Goal: Task Accomplishment & Management: Use online tool/utility

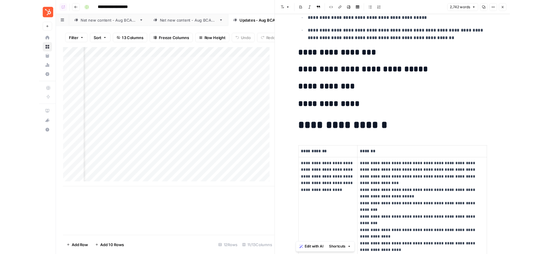
scroll to position [0, 348]
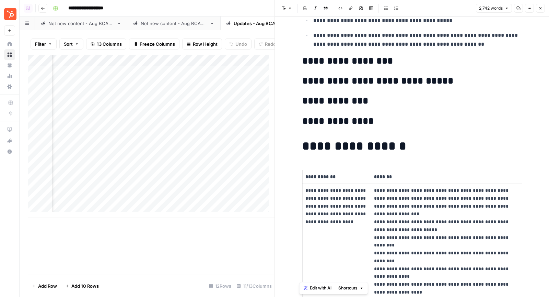
click at [81, 65] on div "Add Column" at bounding box center [151, 136] width 247 height 163
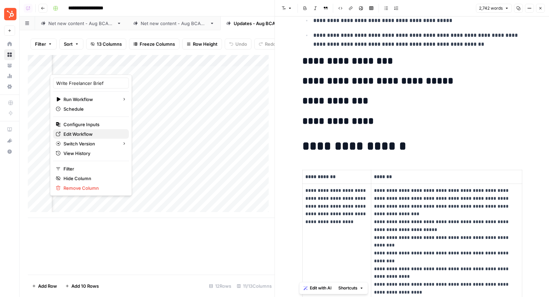
click at [73, 134] on span "Edit Workflow" at bounding box center [93, 133] width 60 height 7
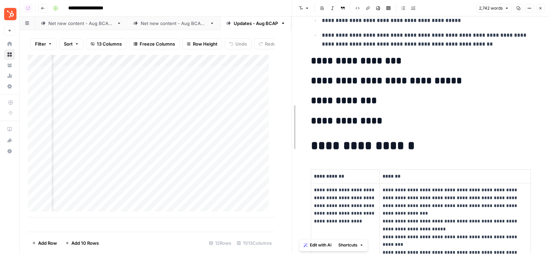
drag, startPoint x: 275, startPoint y: 16, endPoint x: 321, endPoint y: 16, distance: 46.3
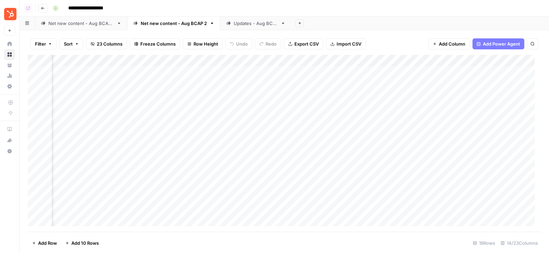
scroll to position [0, 527]
click at [243, 27] on link "Updates - Aug BCAP" at bounding box center [255, 23] width 71 height 14
click at [273, 62] on div "Add Column" at bounding box center [284, 136] width 513 height 163
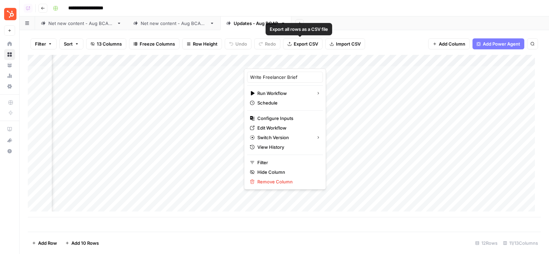
click at [347, 23] on div "Add Sheet" at bounding box center [420, 23] width 258 height 14
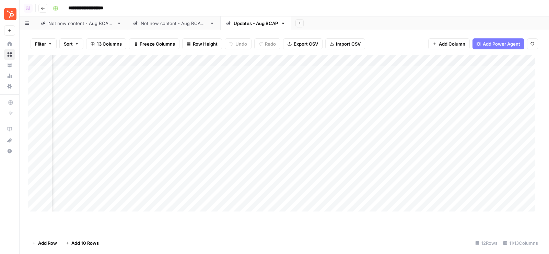
click at [279, 59] on div "Add Column" at bounding box center [284, 136] width 513 height 163
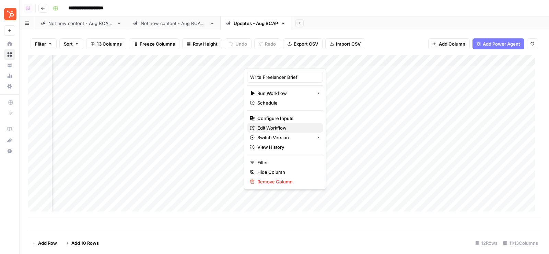
click at [275, 130] on span "Edit Workflow" at bounding box center [287, 128] width 60 height 7
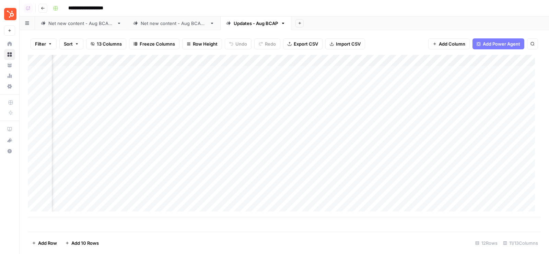
scroll to position [0, 205]
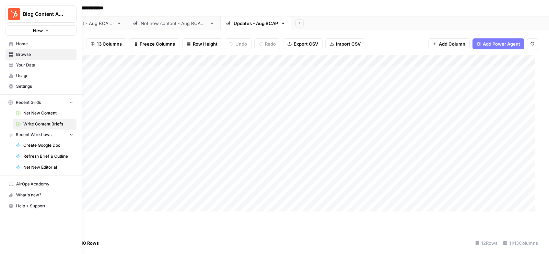
click at [40, 112] on span "Net New Content" at bounding box center [48, 113] width 50 height 6
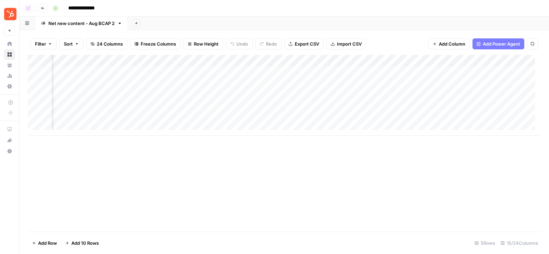
scroll to position [0, 119]
click at [240, 29] on div "Add Sheet" at bounding box center [338, 23] width 421 height 14
click at [232, 30] on div "Add Sheet" at bounding box center [338, 23] width 421 height 14
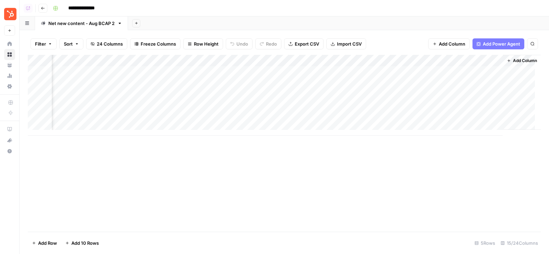
click at [266, 60] on div "Add Column" at bounding box center [284, 95] width 513 height 81
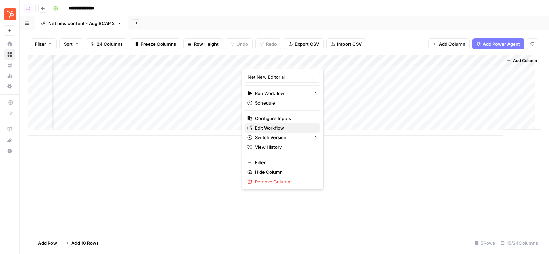
click at [267, 128] on span "Edit Workflow" at bounding box center [285, 128] width 60 height 7
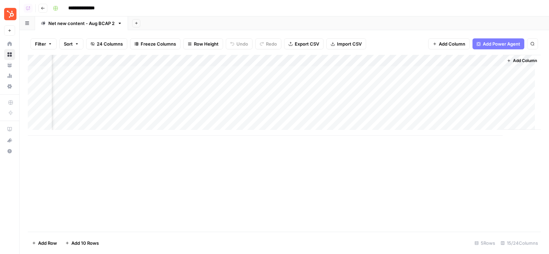
scroll to position [0, 633]
